Goal: Use online tool/utility: Utilize a website feature to perform a specific function

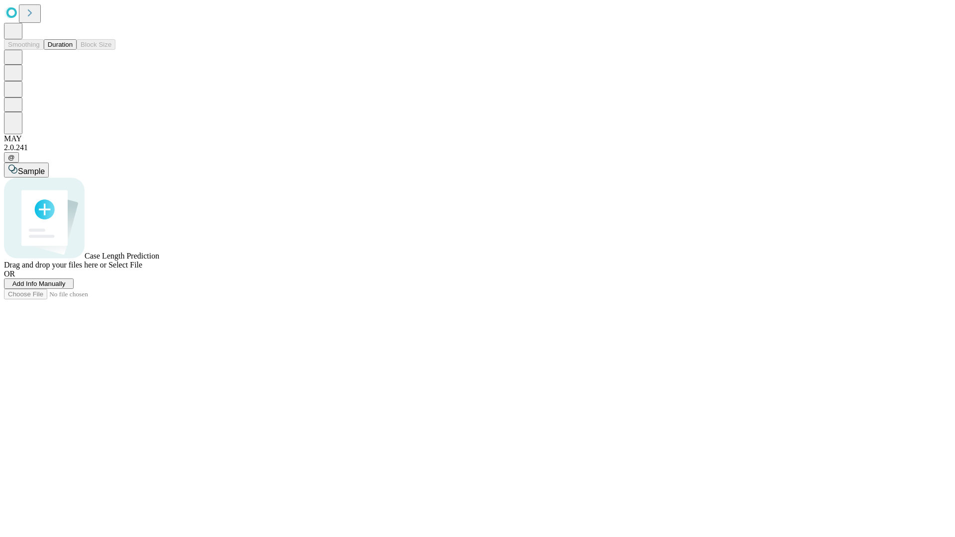
click at [73, 50] on button "Duration" at bounding box center [60, 44] width 33 height 10
click at [142, 269] on span "Select File" at bounding box center [125, 265] width 34 height 8
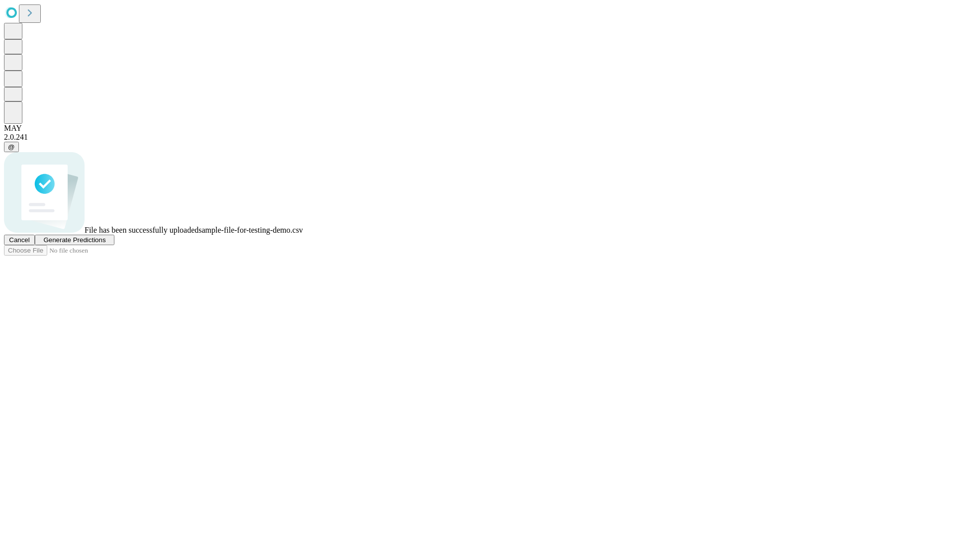
click at [105, 244] on span "Generate Predictions" at bounding box center [74, 239] width 62 height 7
